Goal: Subscribe to service/newsletter

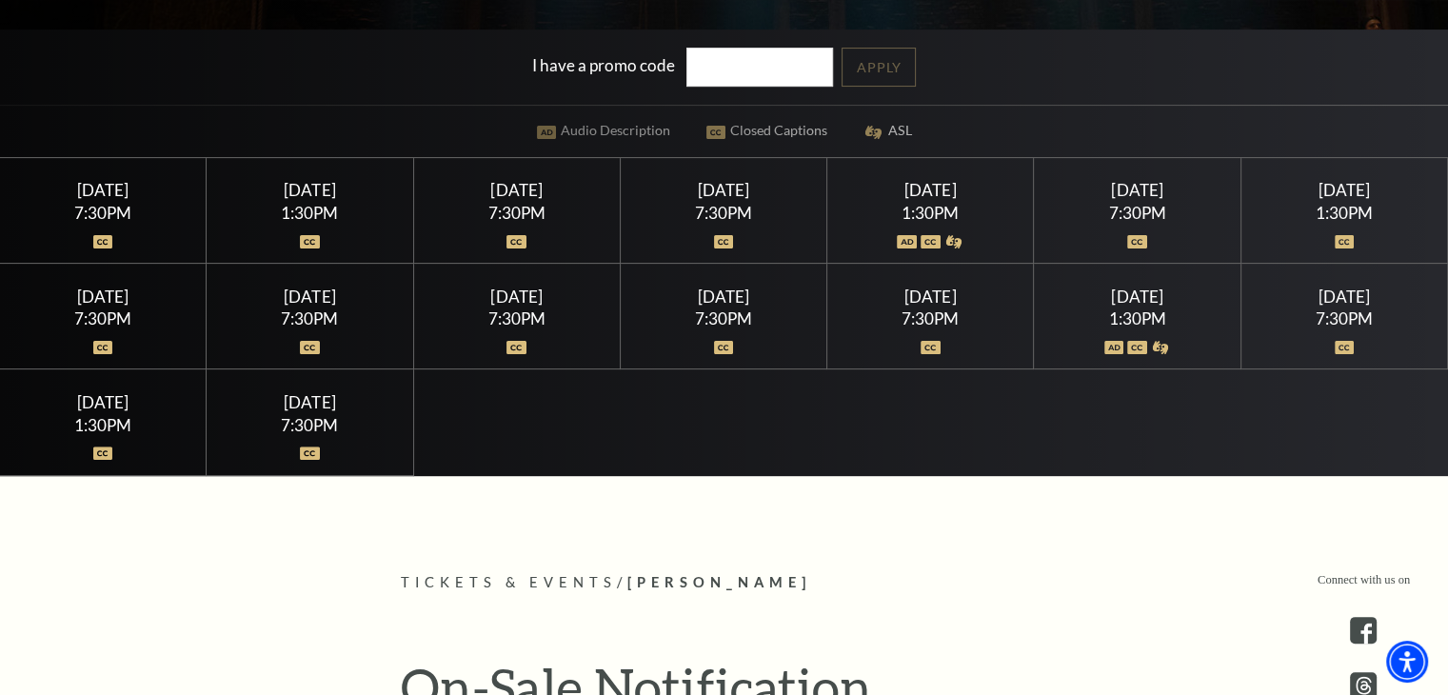
scroll to position [571, 0]
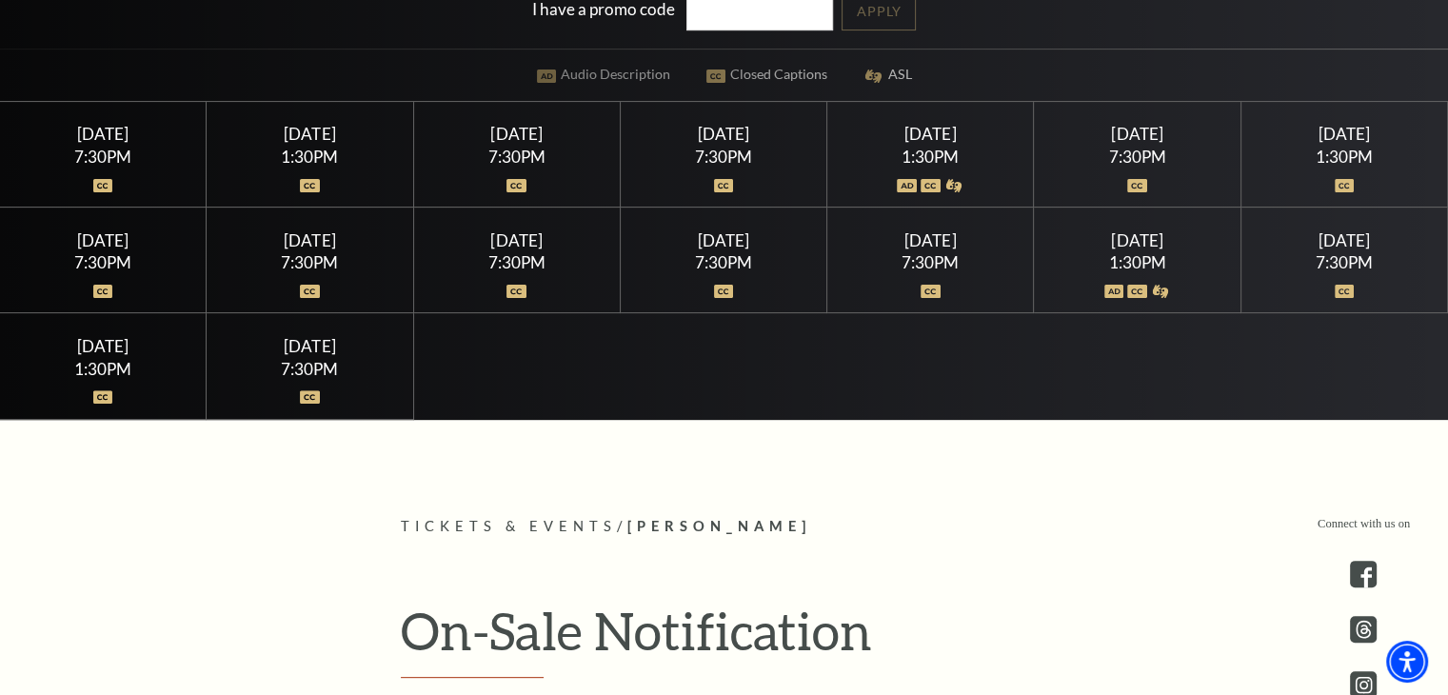
click at [109, 153] on div "7:30PM" at bounding box center [103, 156] width 161 height 16
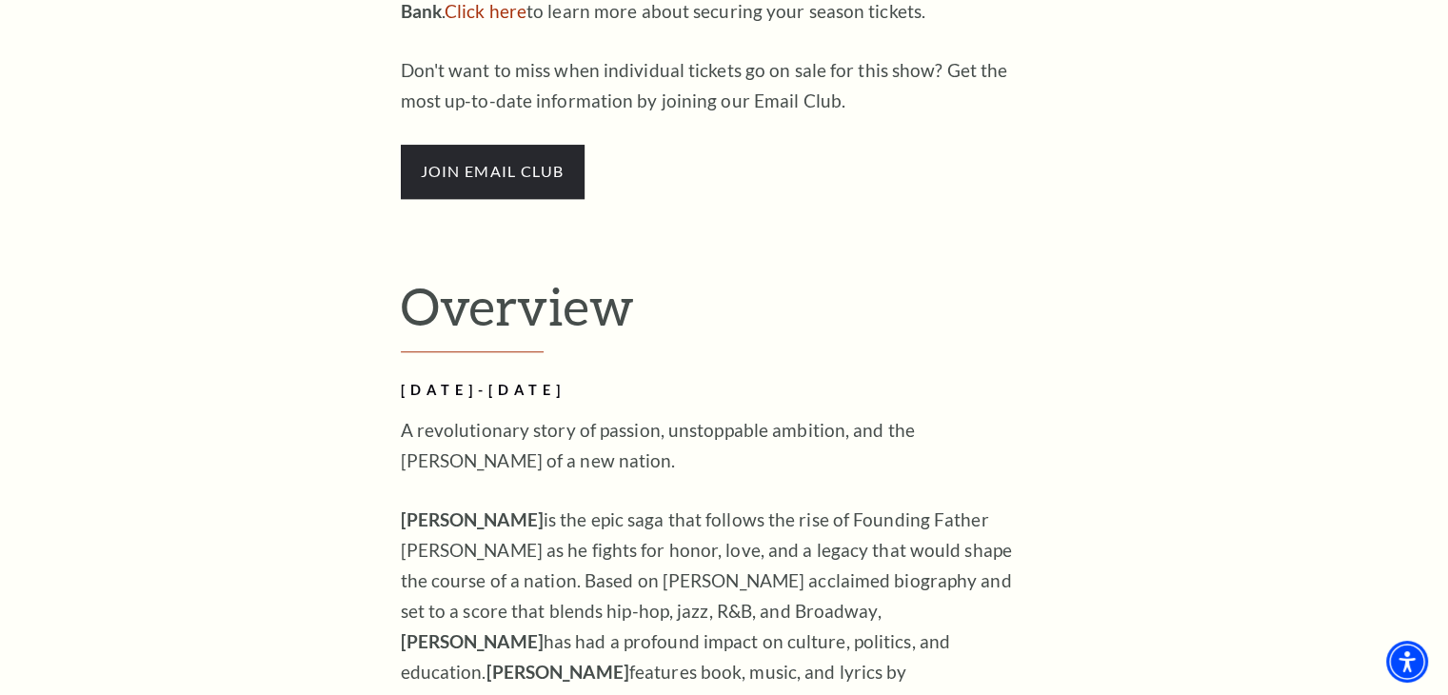
scroll to position [1142, 0]
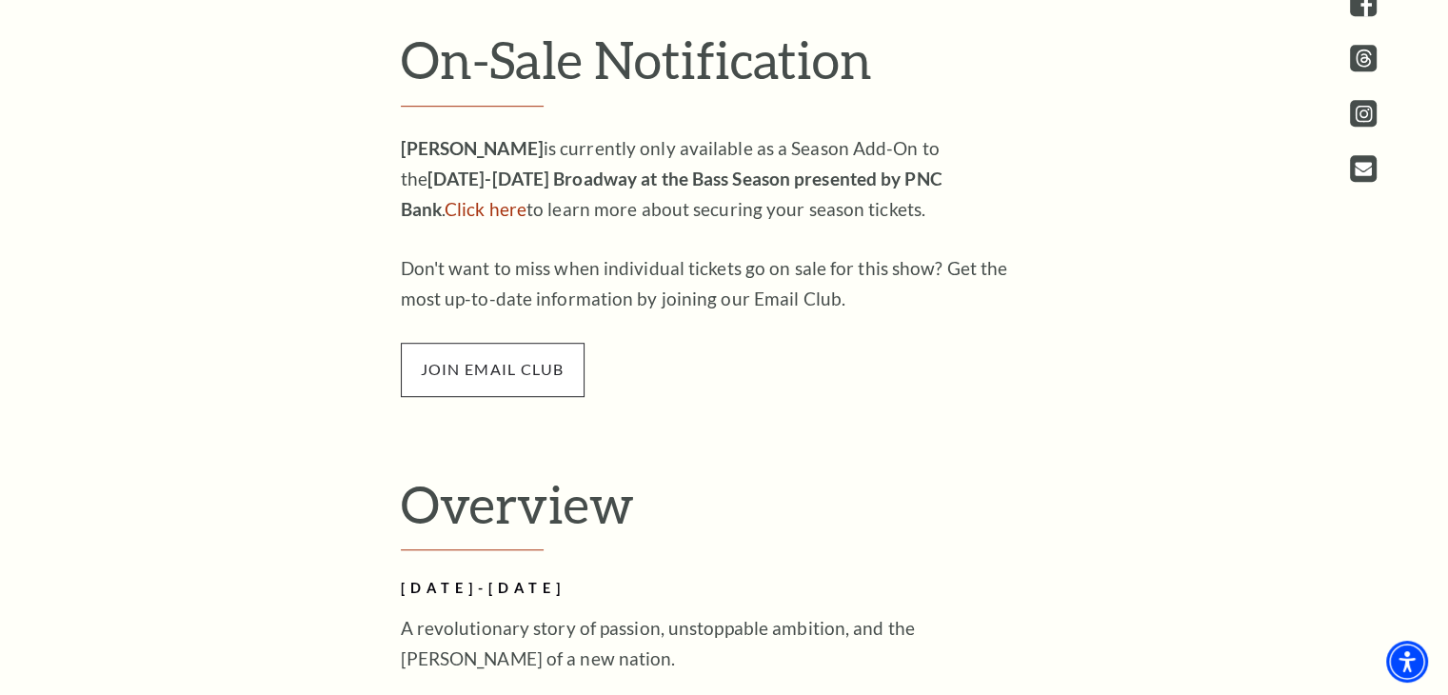
click at [496, 350] on span "join email club" at bounding box center [493, 369] width 184 height 53
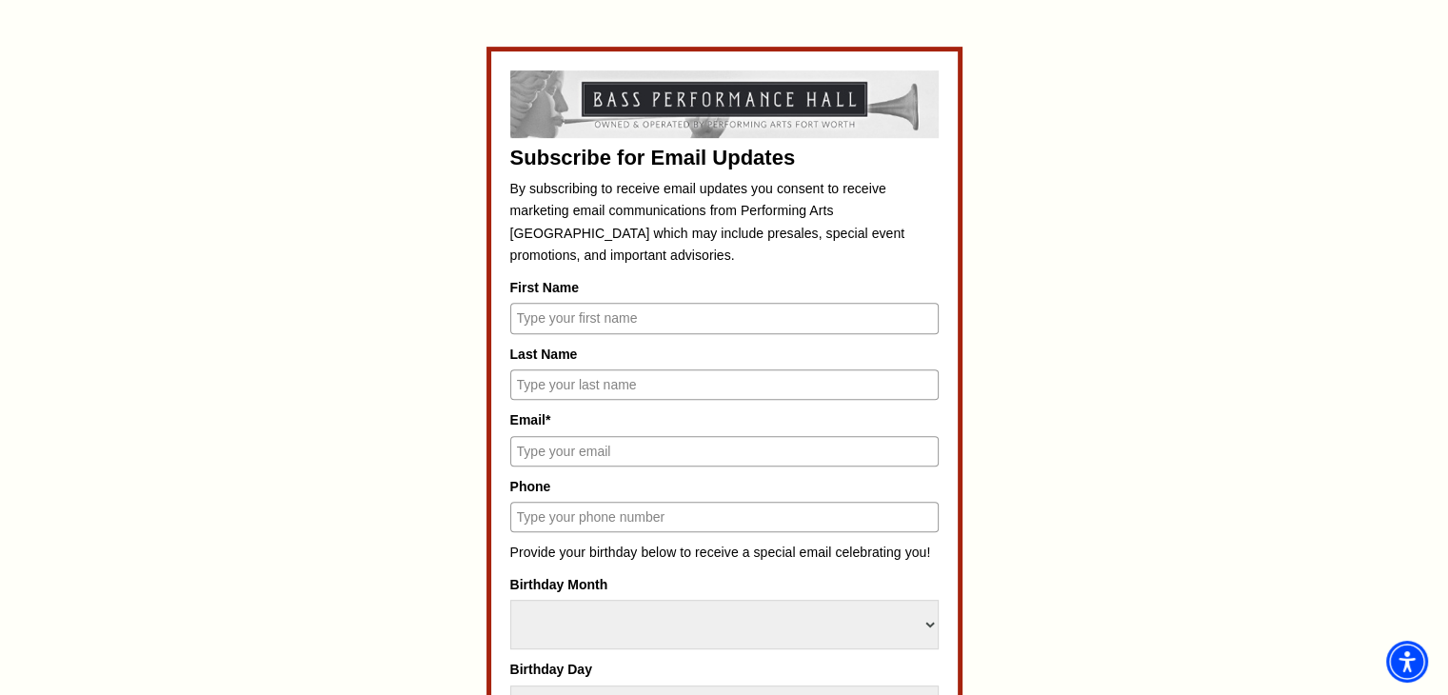
scroll to position [857, 0]
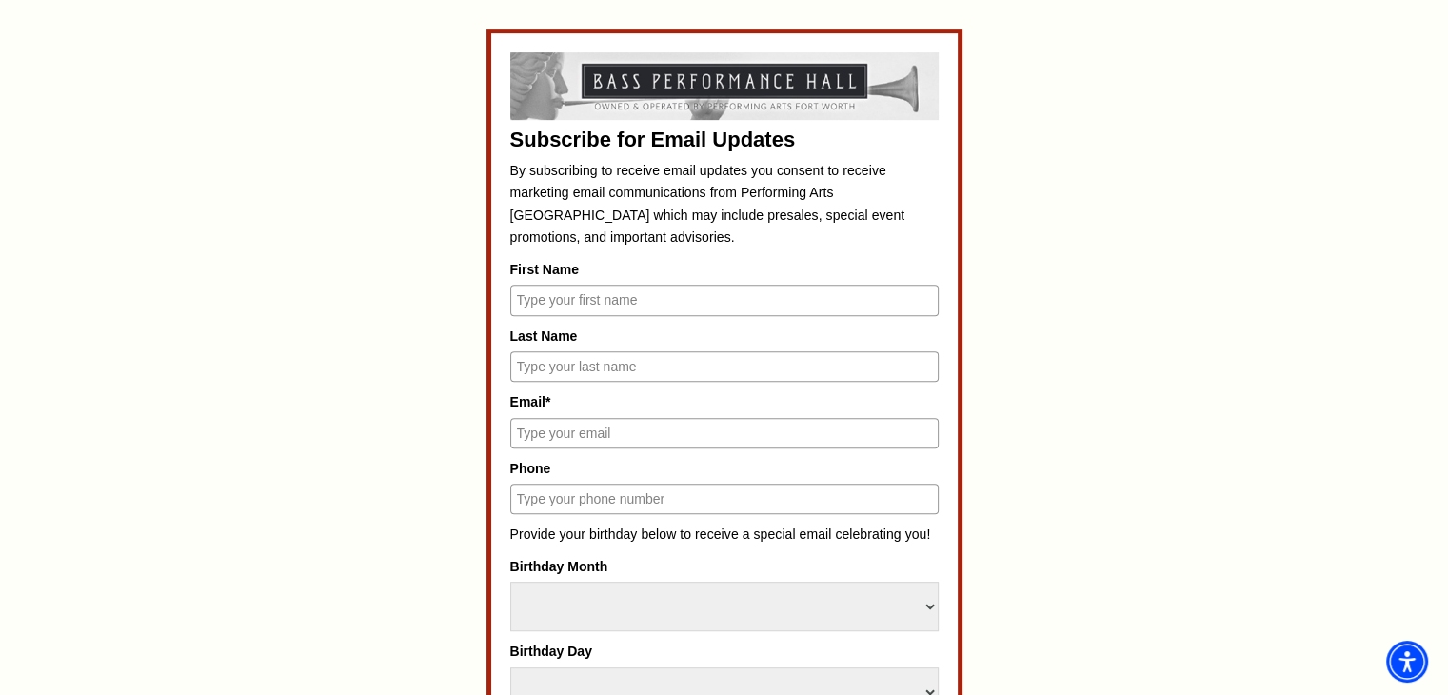
click at [557, 297] on input "First Name" at bounding box center [724, 300] width 428 height 30
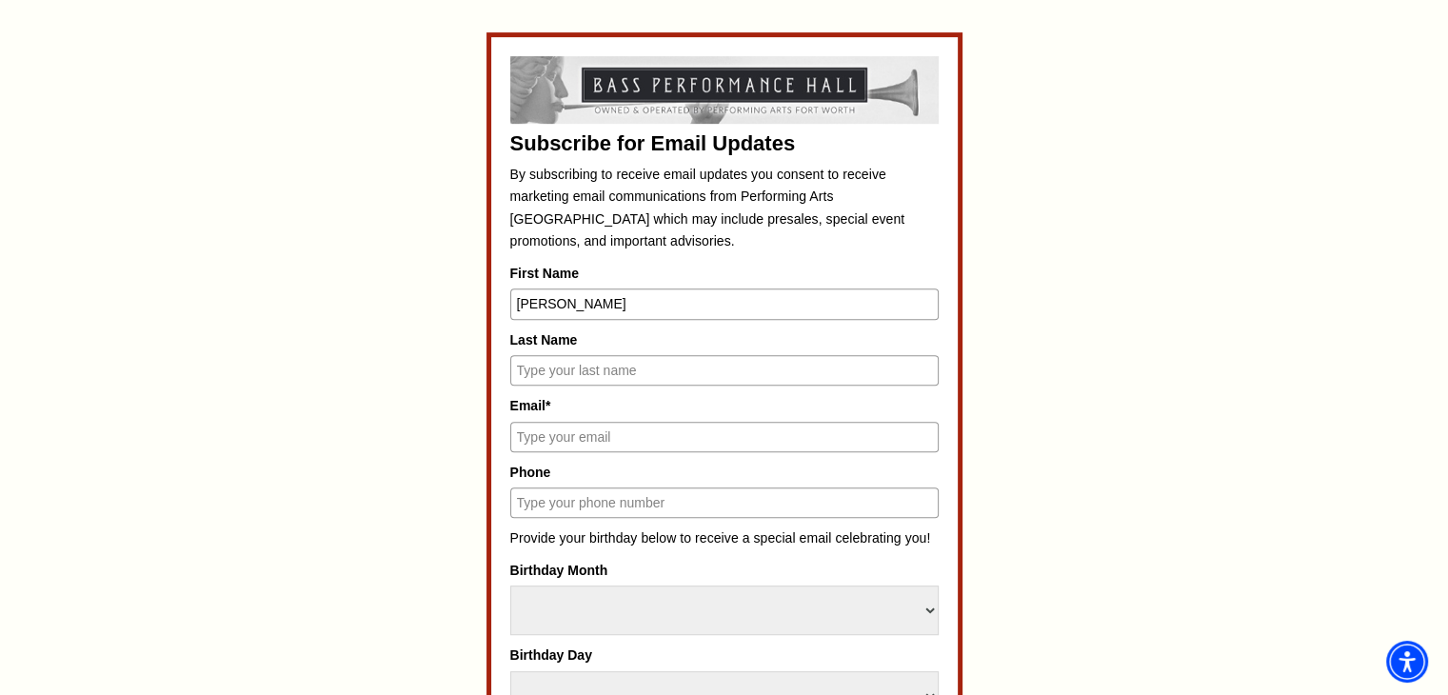
type input "Danna"
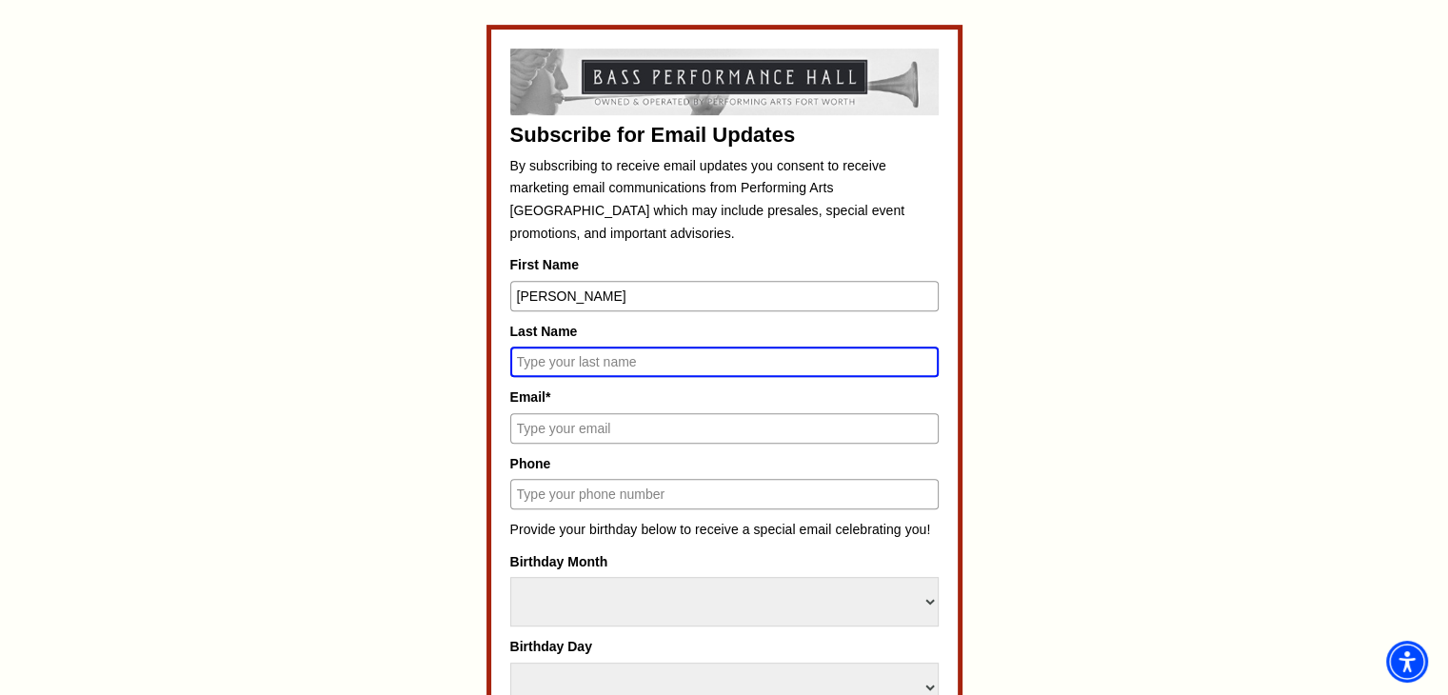
scroll to position [846, 0]
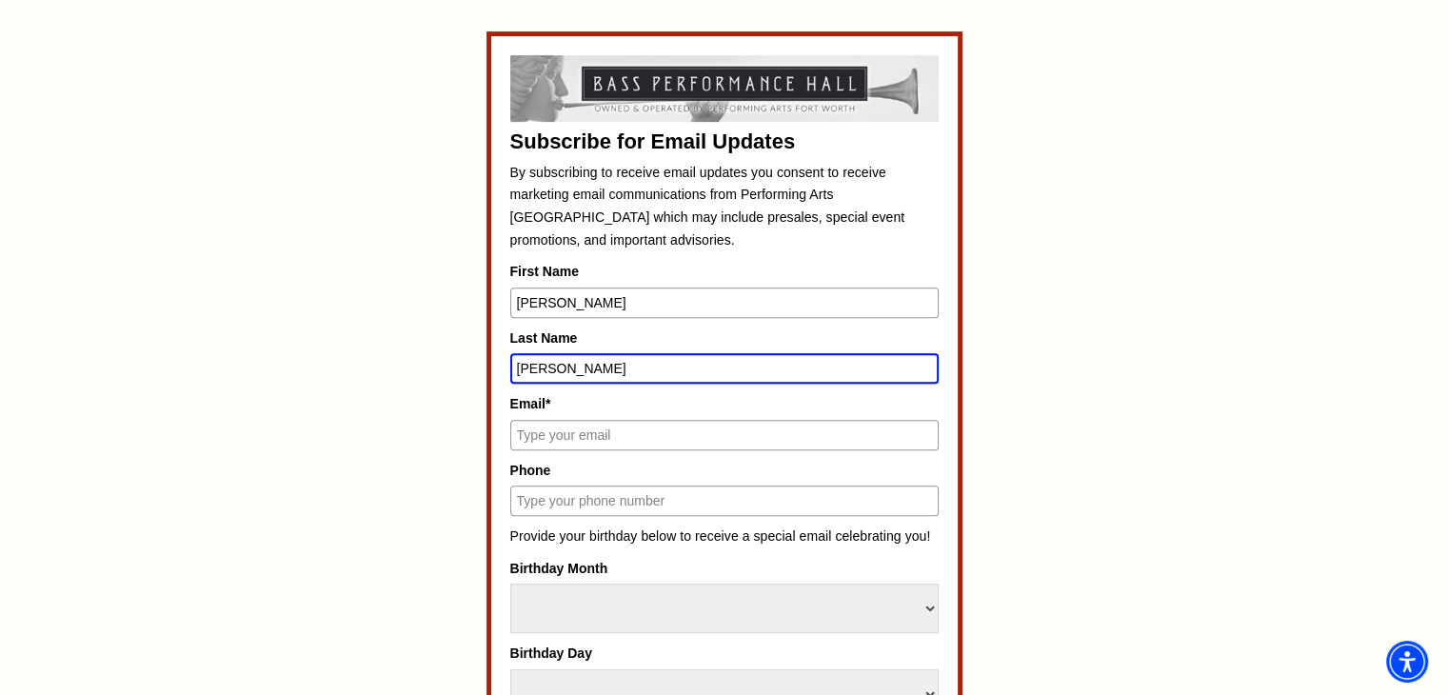
type input "Forbes-Martin"
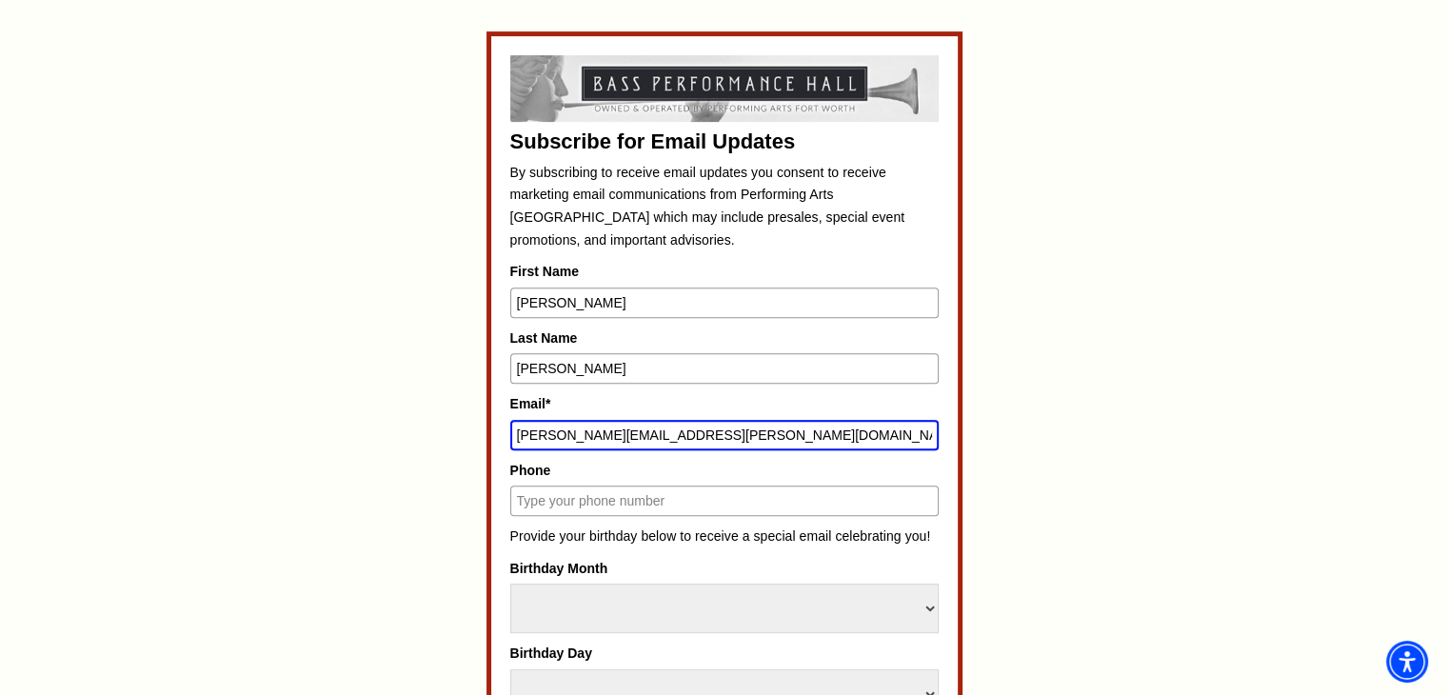
type input "danna.martin@dawsonisd.net"
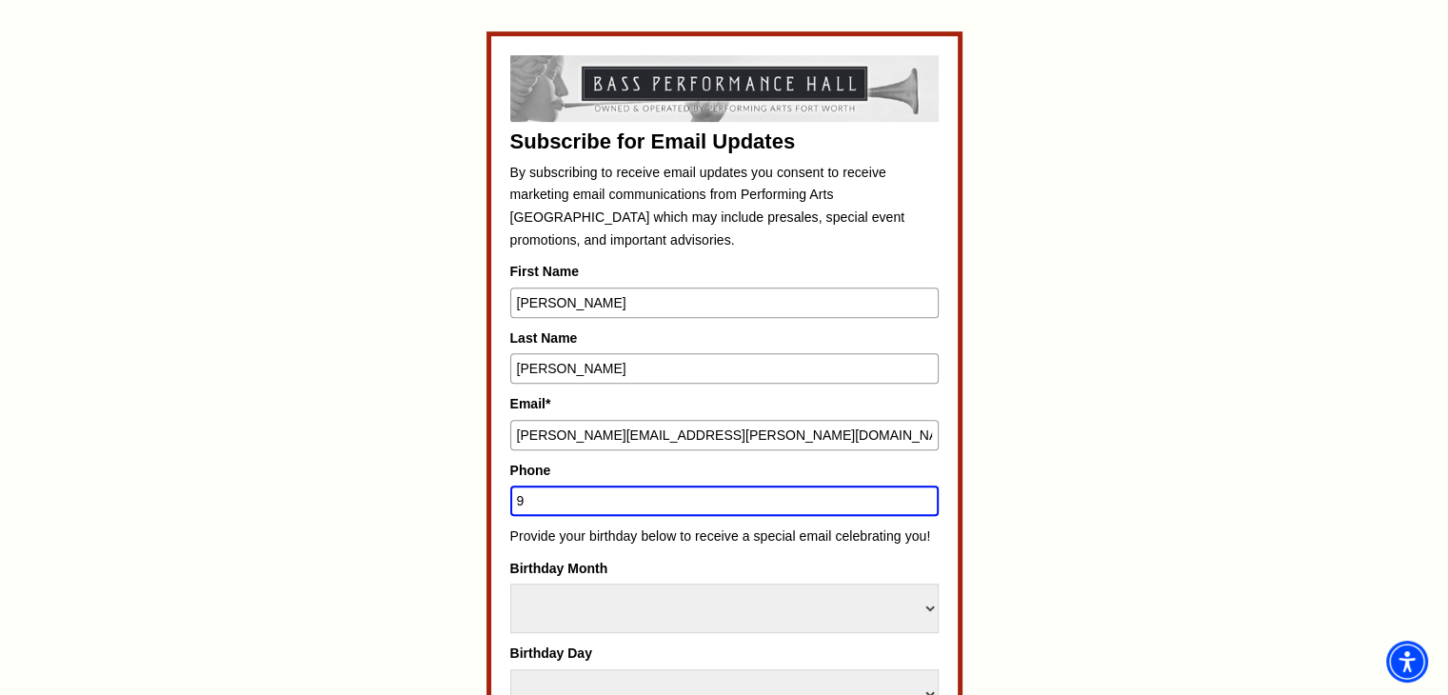
type input "9723516140"
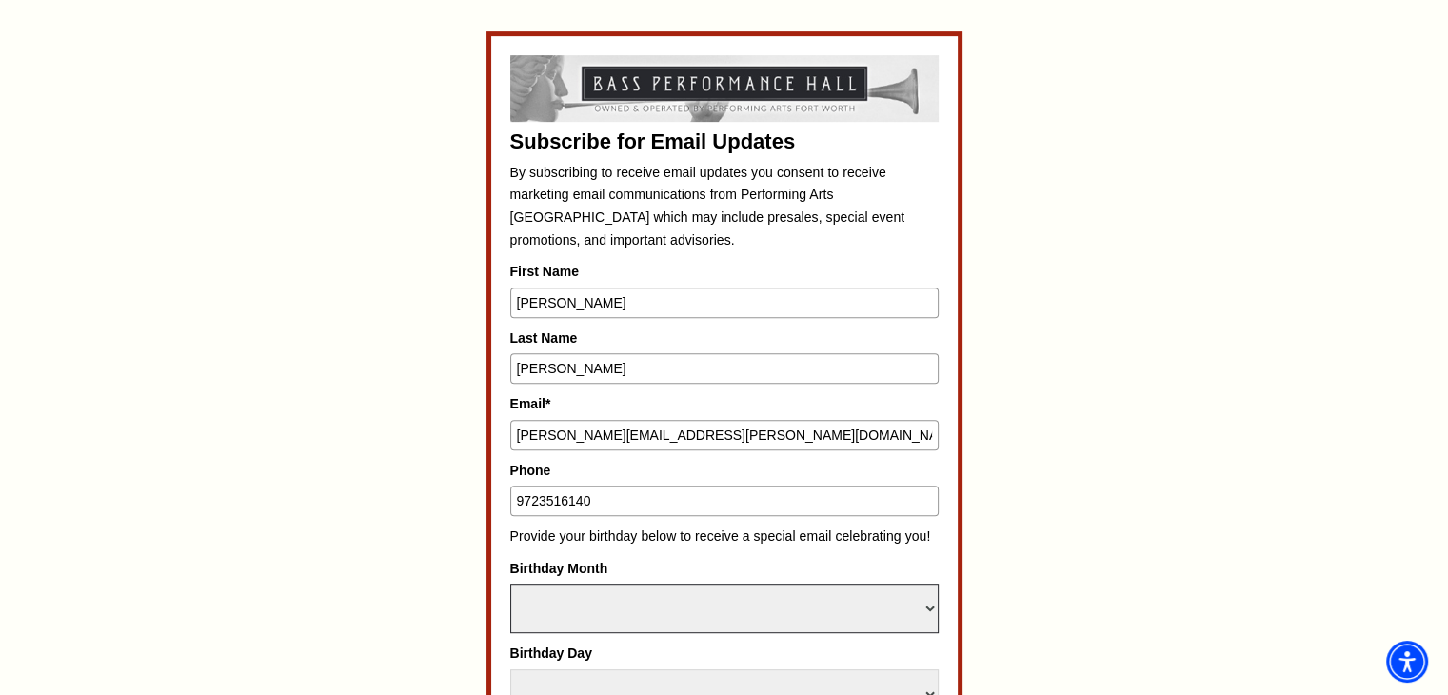
click at [573, 602] on select "Select Month January February March April May June July August September Octobe…" at bounding box center [724, 607] width 428 height 49
select select "July"
click at [510, 583] on select "Select Month January February March April May June July August September Octobe…" at bounding box center [724, 607] width 428 height 49
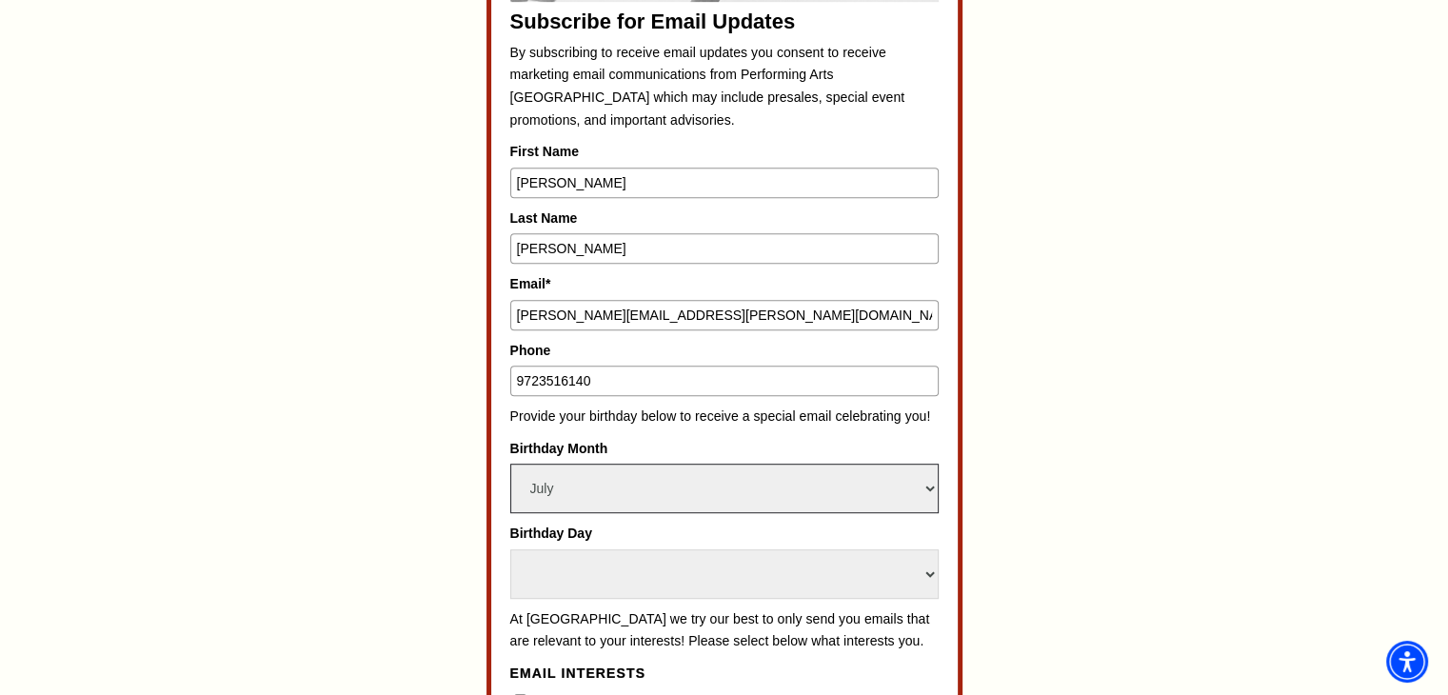
scroll to position [1132, 0]
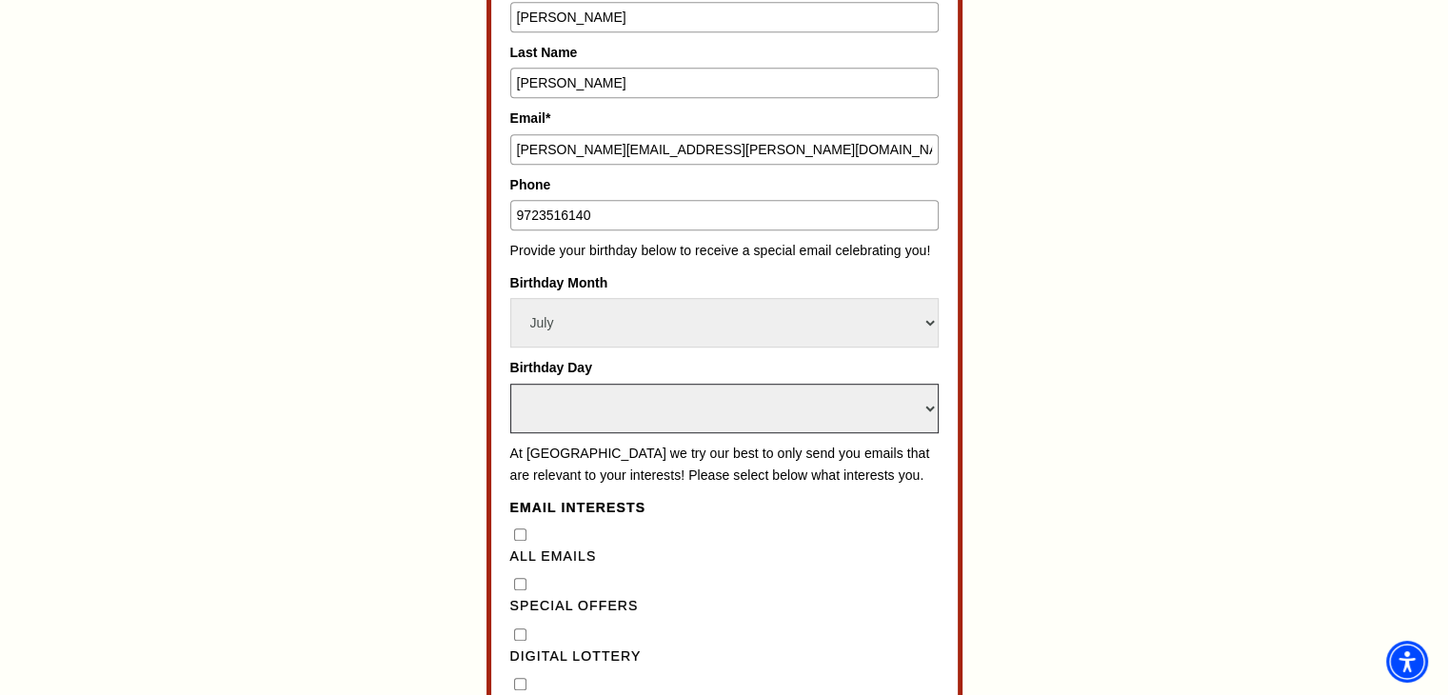
click at [566, 401] on select "Select Day 1 2 3 4 5 6 7 8 9 10 11 12 13 14 15 16 17 18 19 20 21 22 23 24 25 26…" at bounding box center [724, 408] width 428 height 49
select select "30"
click at [510, 384] on select "Select Day 1 2 3 4 5 6 7 8 9 10 11 12 13 14 15 16 17 18 19 20 21 22 23 24 25 26…" at bounding box center [724, 408] width 428 height 49
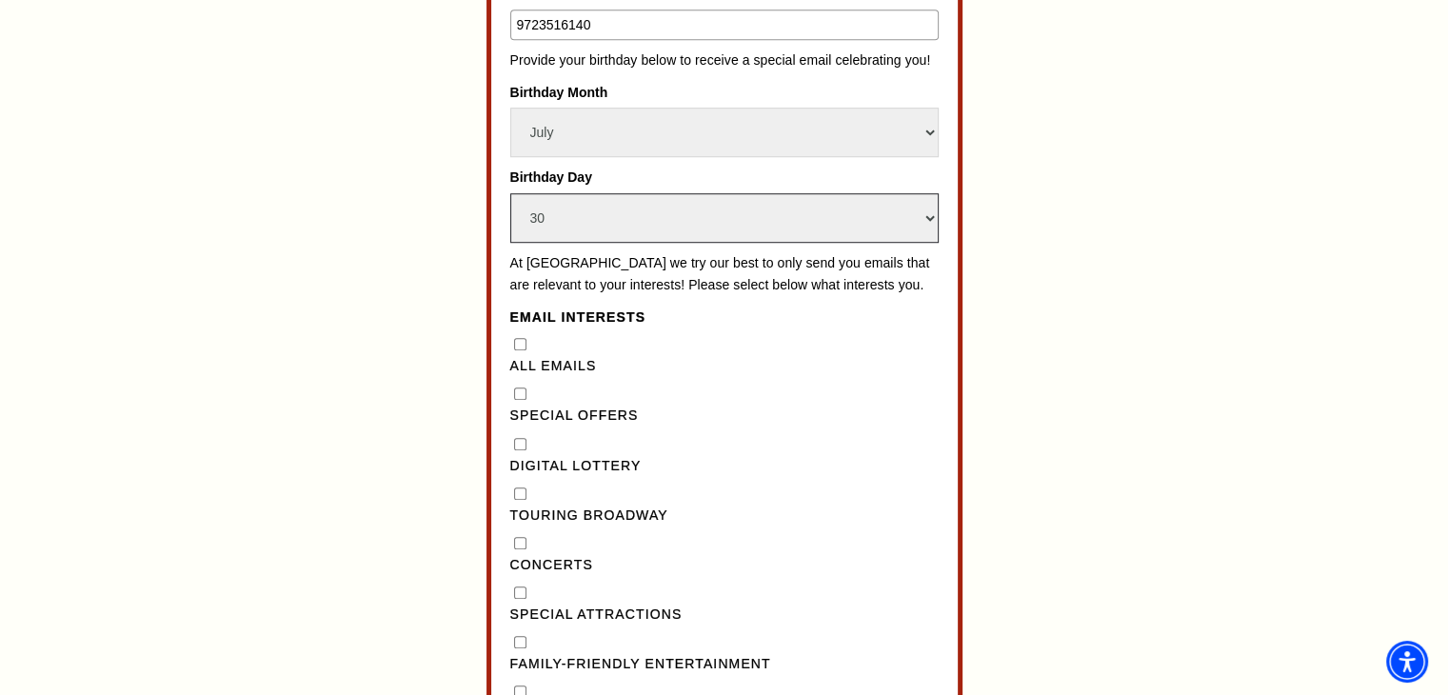
scroll to position [1417, 0]
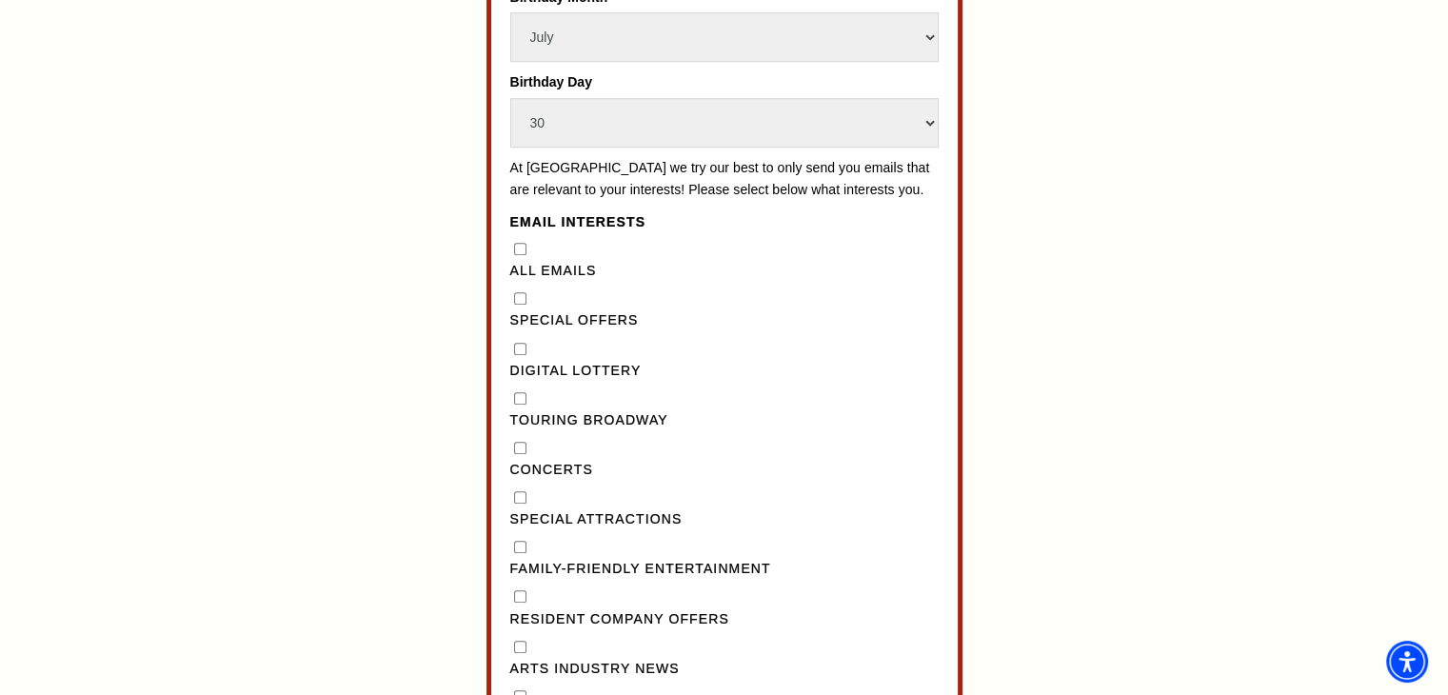
click at [520, 305] on "] "Special Offers" at bounding box center [520, 298] width 12 height 12
checkbox "] "true"
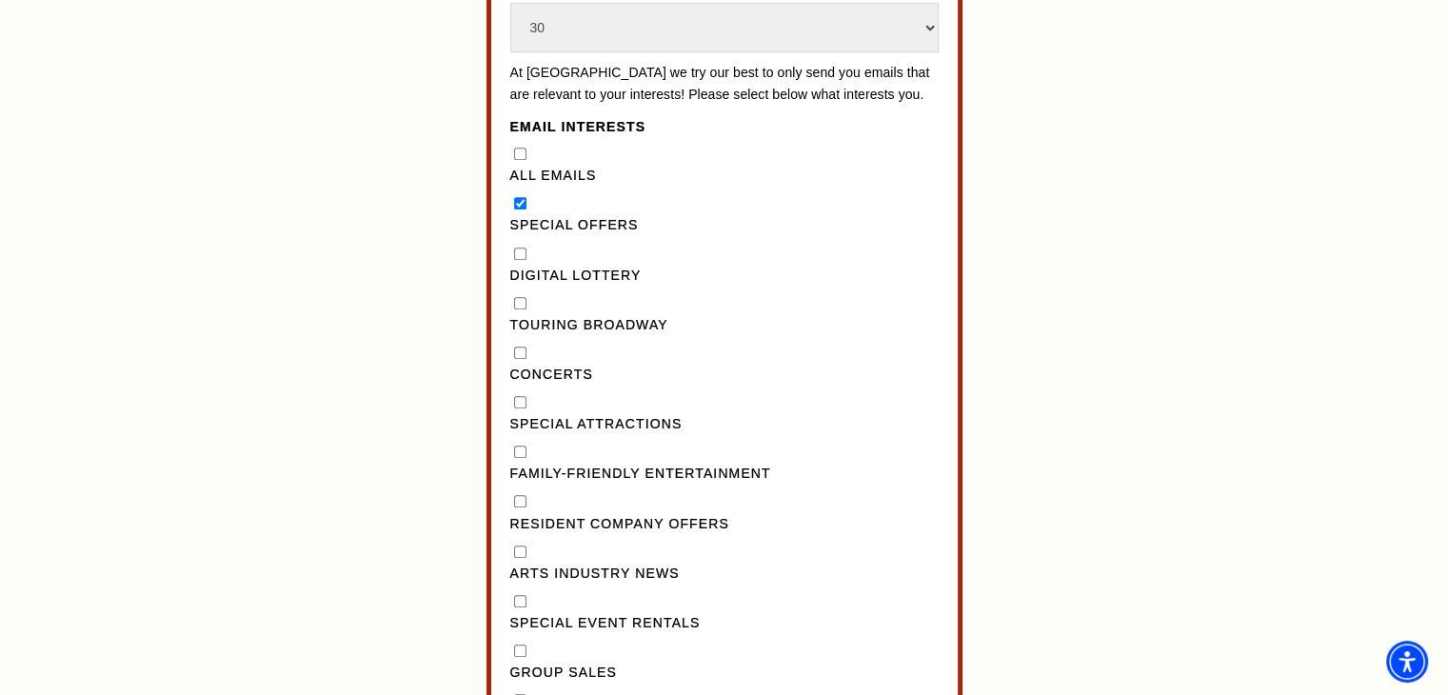
scroll to position [1893, 0]
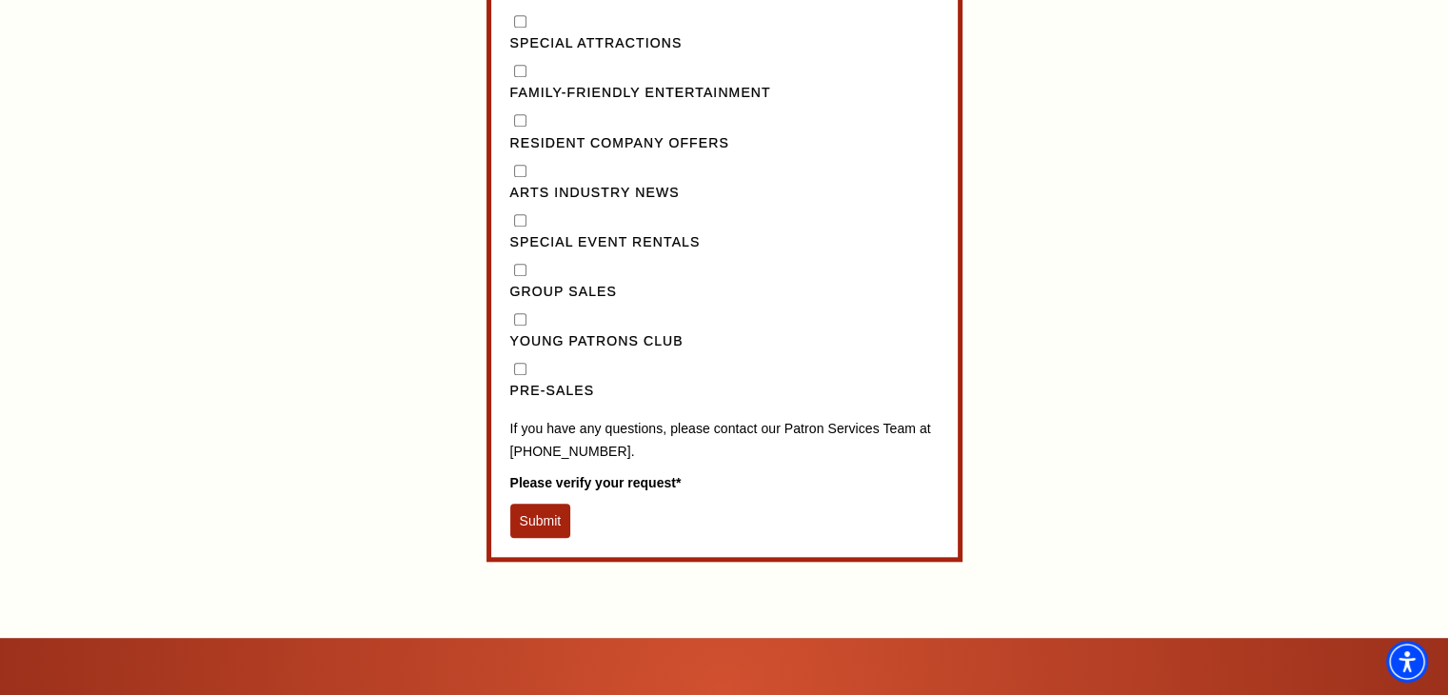
click at [519, 375] on input "Pre-Sales" at bounding box center [520, 369] width 12 height 12
checkbox input "true"
click at [518, 293] on div "Group Sales" at bounding box center [724, 282] width 428 height 44
click at [514, 276] on Sales"] "Group Sales" at bounding box center [520, 270] width 12 height 12
checkbox Sales"] "true"
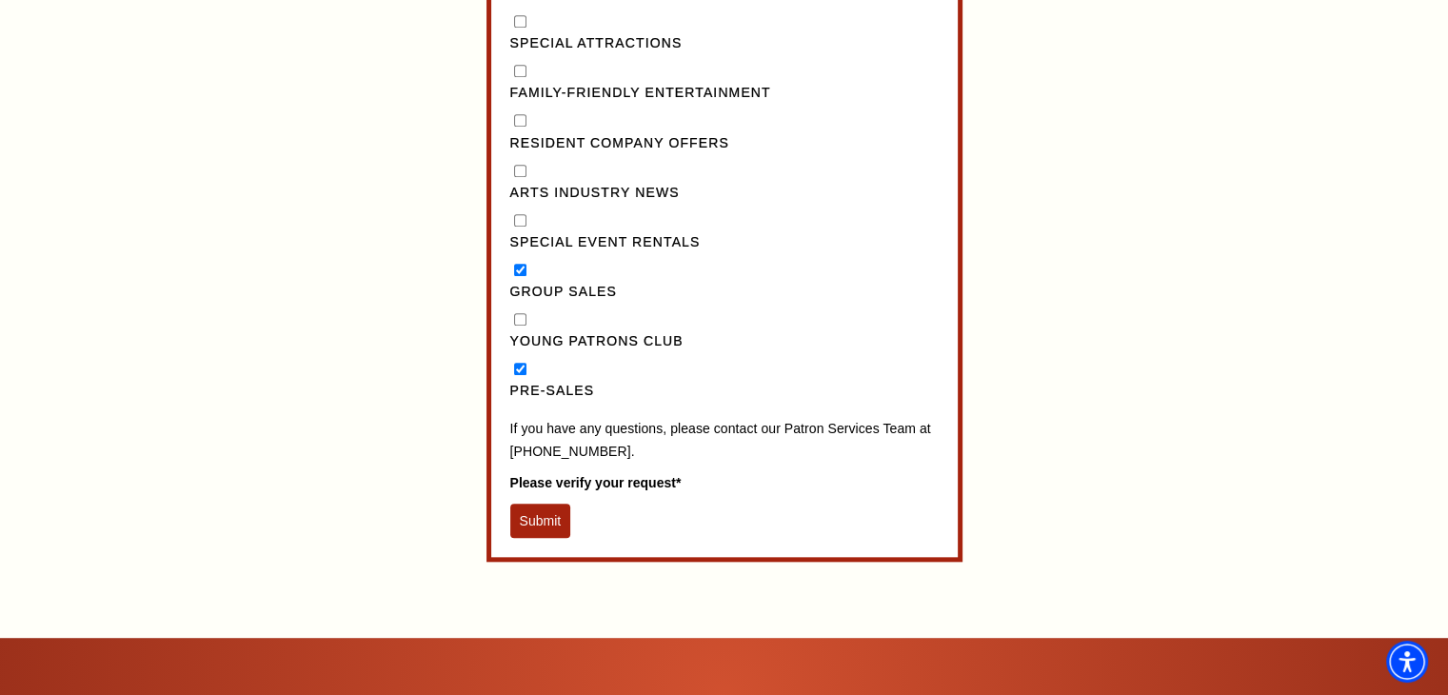
click at [541, 538] on button "Submit" at bounding box center [540, 521] width 61 height 34
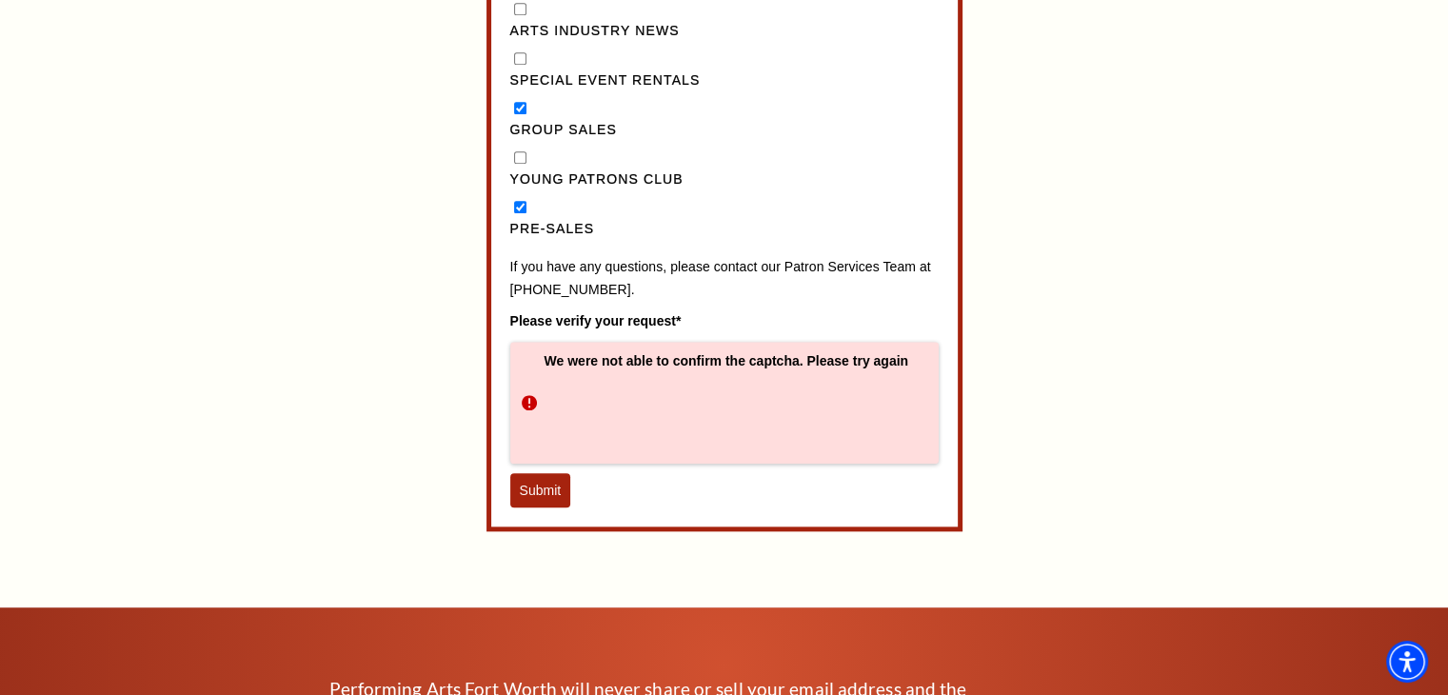
scroll to position [2083, 0]
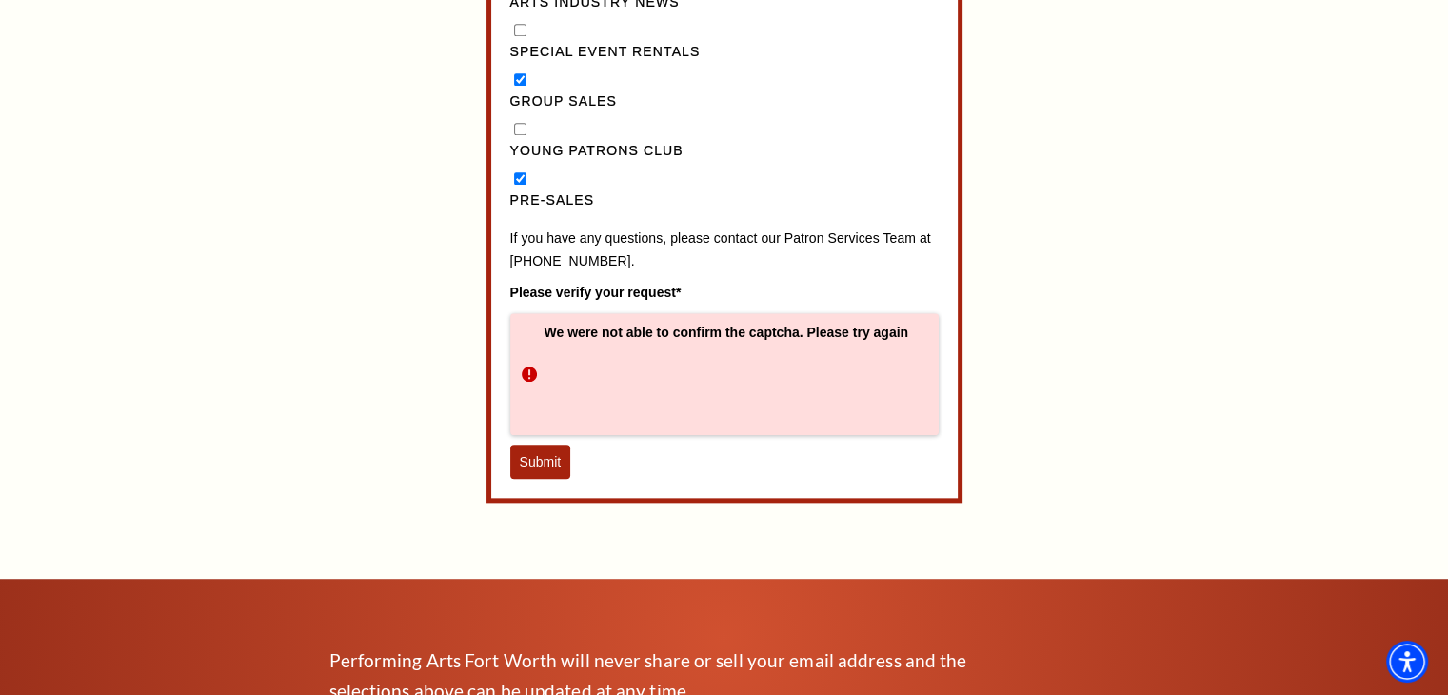
click at [542, 479] on button "Submit" at bounding box center [540, 461] width 61 height 34
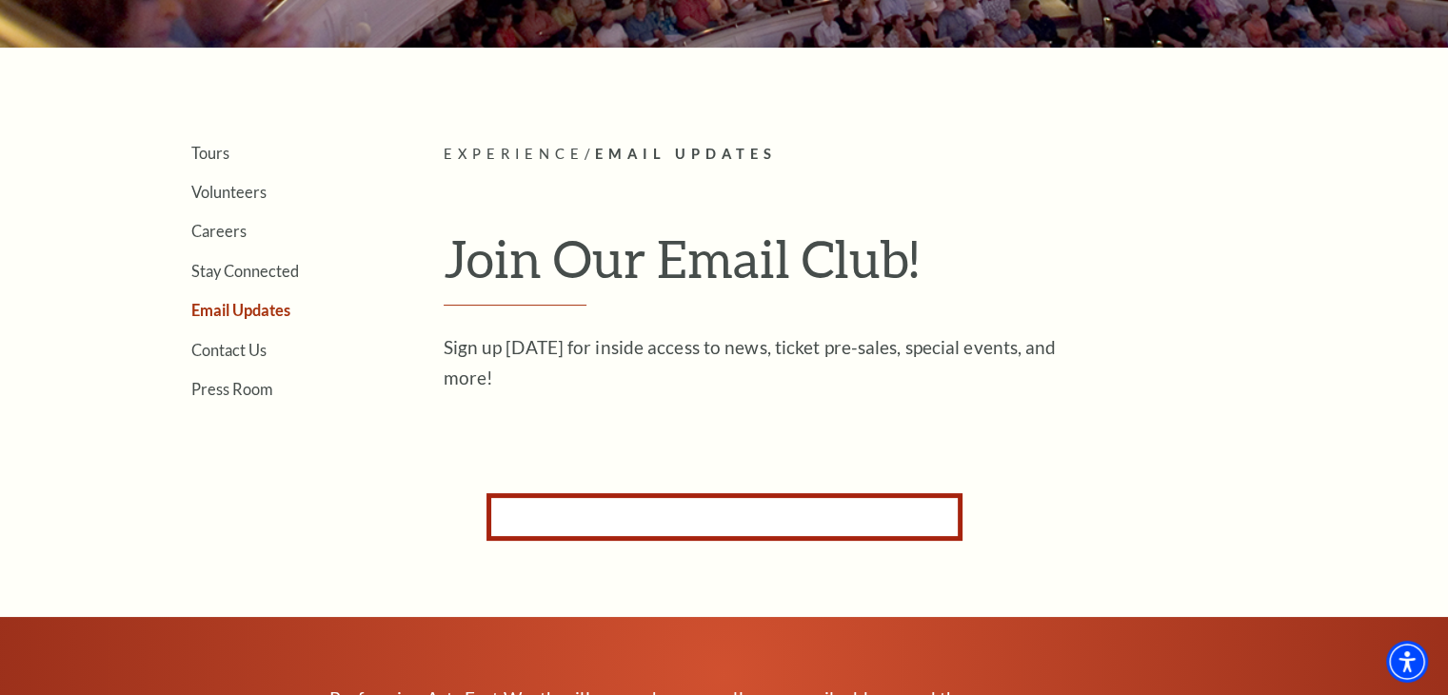
scroll to position [415, 0]
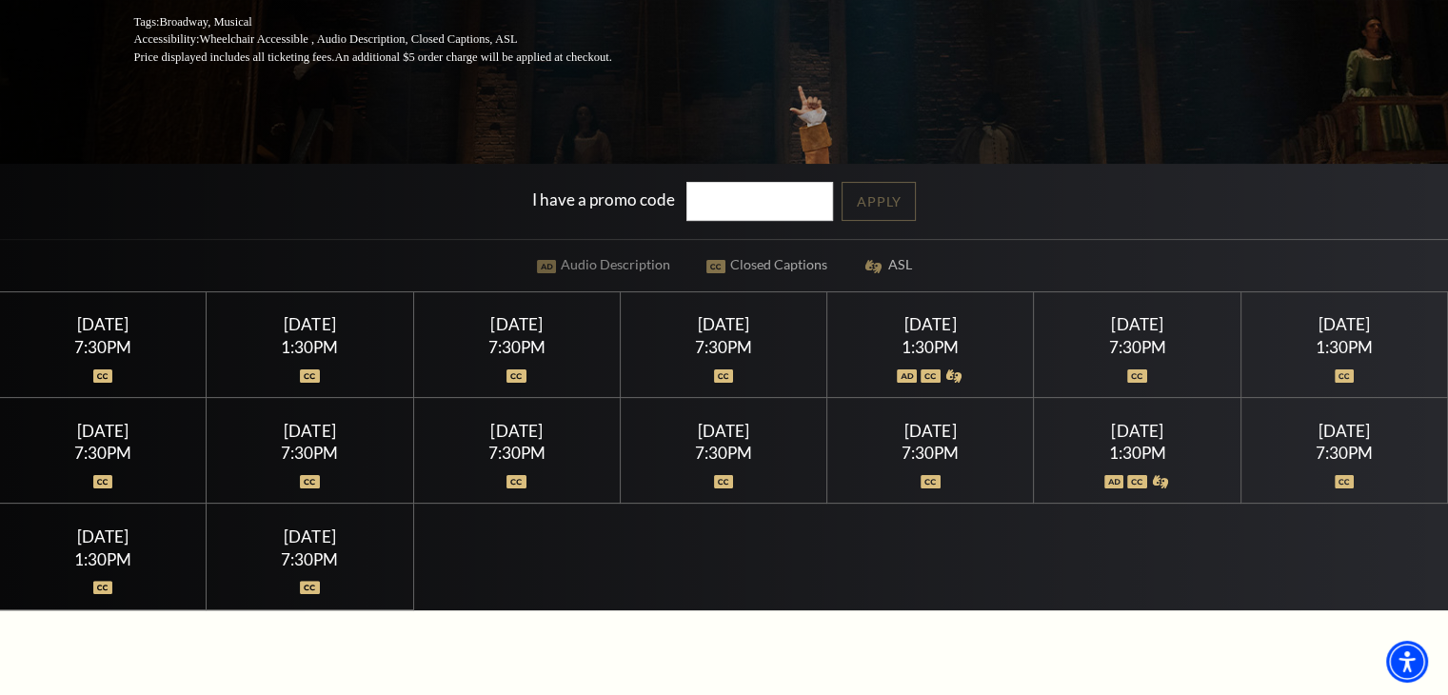
scroll to position [476, 0]
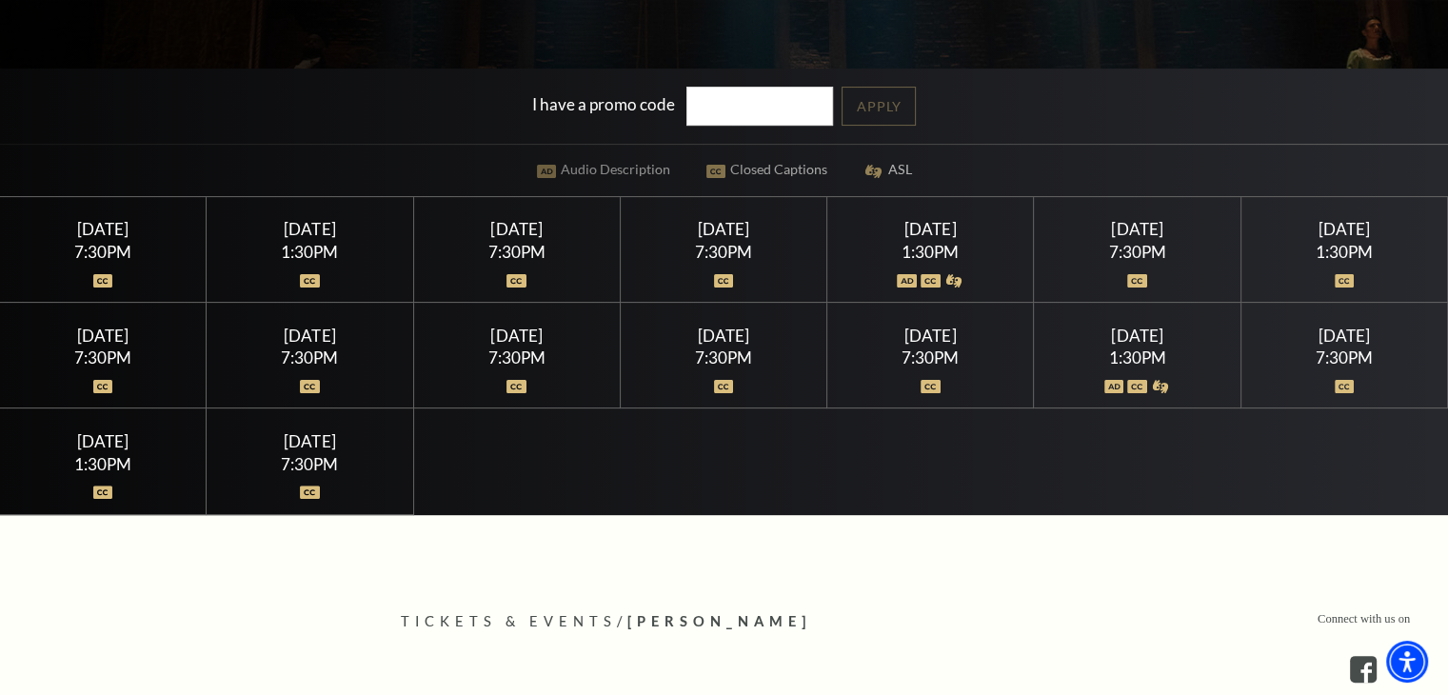
drag, startPoint x: 94, startPoint y: 275, endPoint x: 105, endPoint y: 251, distance: 26.0
click at [96, 275] on img at bounding box center [103, 280] width 20 height 13
drag, startPoint x: 106, startPoint y: 237, endPoint x: 694, endPoint y: 260, distance: 588.7
click at [109, 237] on div "[DATE] 7:30PM" at bounding box center [103, 250] width 207 height 106
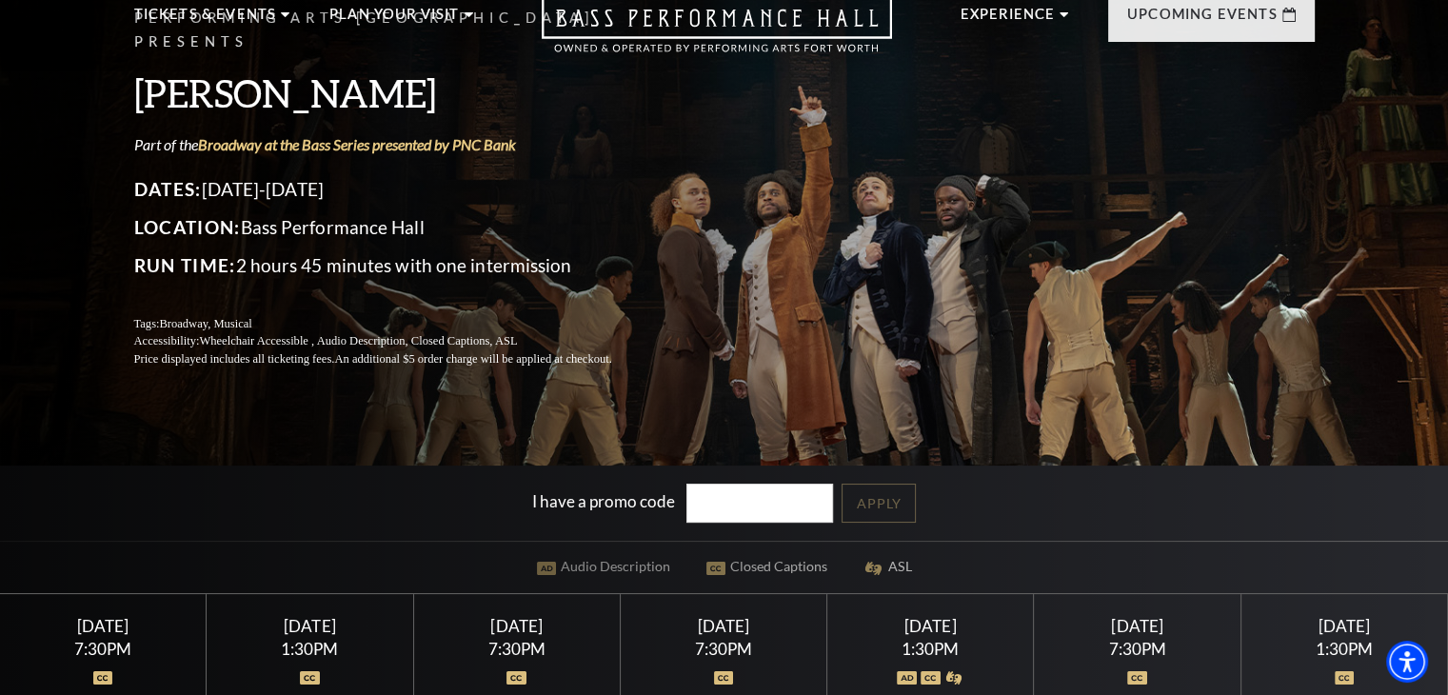
scroll to position [190, 0]
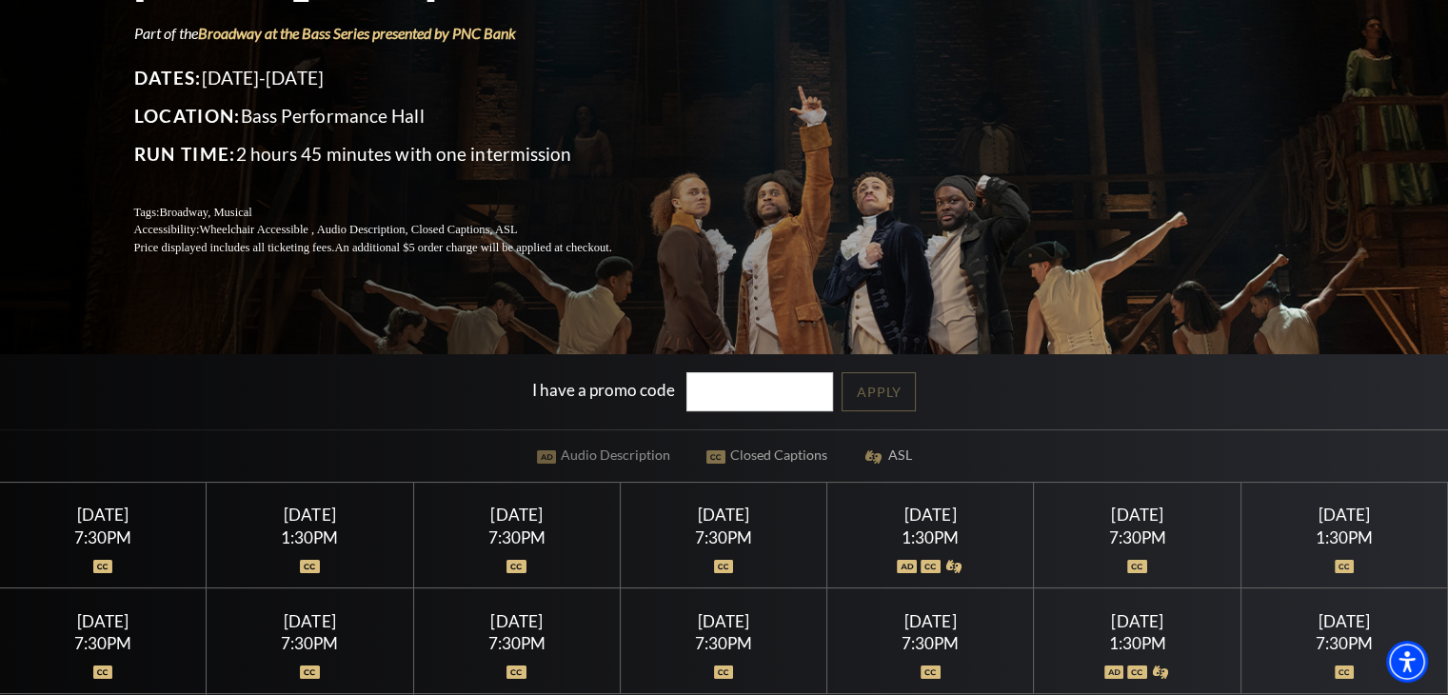
click at [630, 454] on div "Performing Arts [GEOGRAPHIC_DATA] Presents [PERSON_NAME] Part of the Broadway a…" at bounding box center [724, 298] width 1448 height 1001
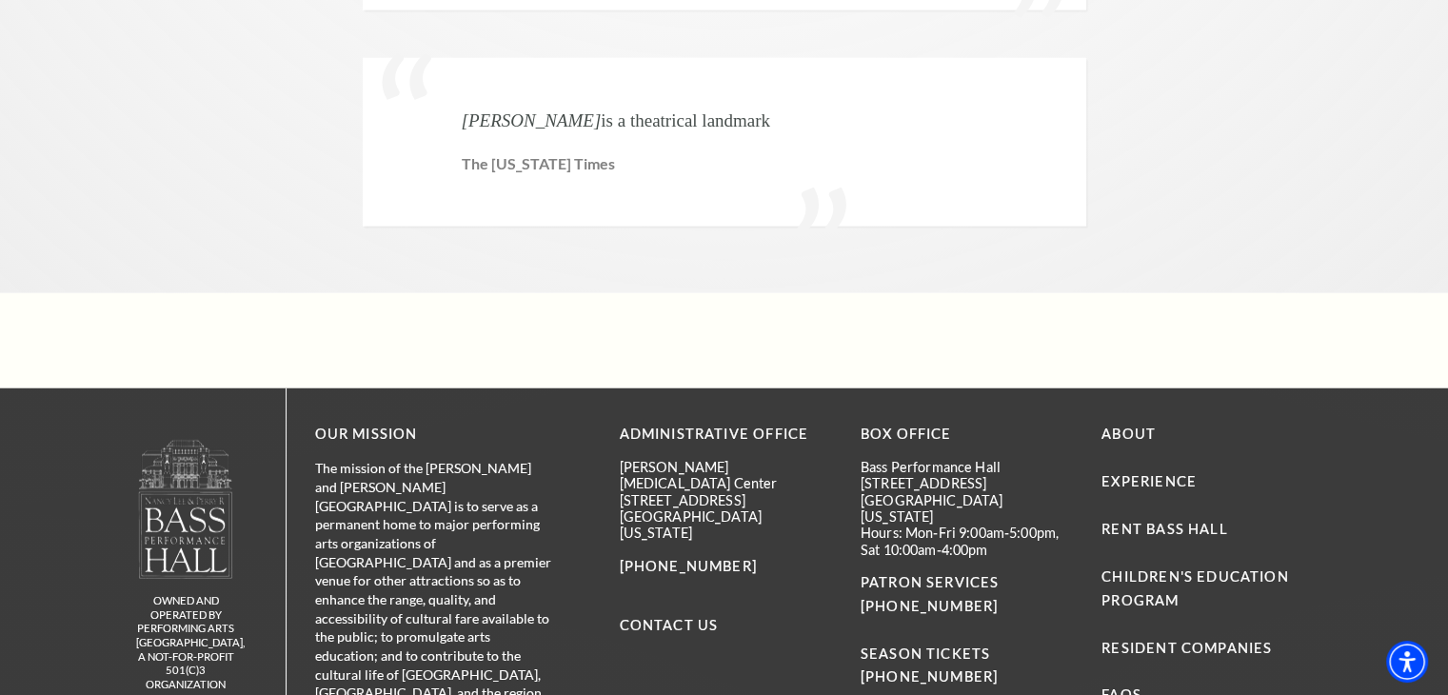
scroll to position [4975, 0]
